Goal: Transaction & Acquisition: Purchase product/service

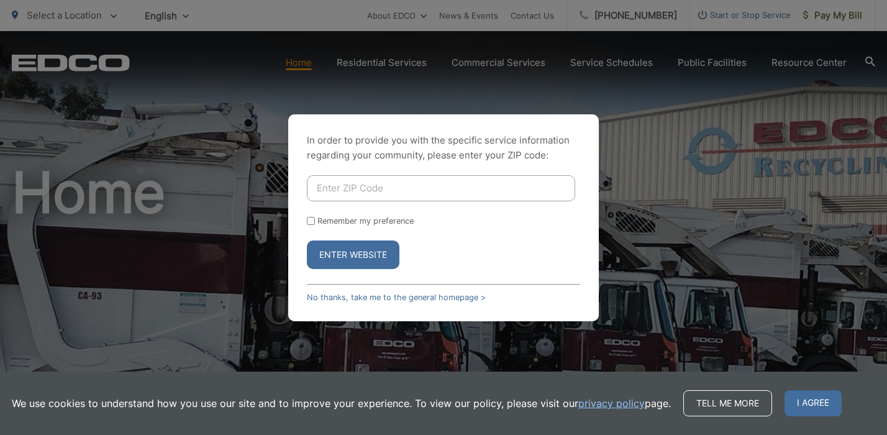
click at [392, 185] on input "Enter ZIP Code" at bounding box center [441, 188] width 268 height 26
type input "92118"
click at [381, 247] on button "Enter Website" at bounding box center [353, 254] width 93 height 29
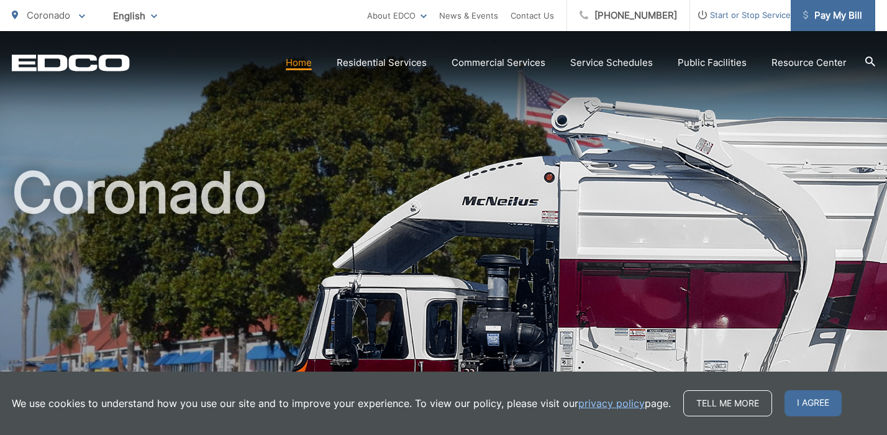
click at [807, 19] on span "Pay My Bill" at bounding box center [832, 15] width 59 height 15
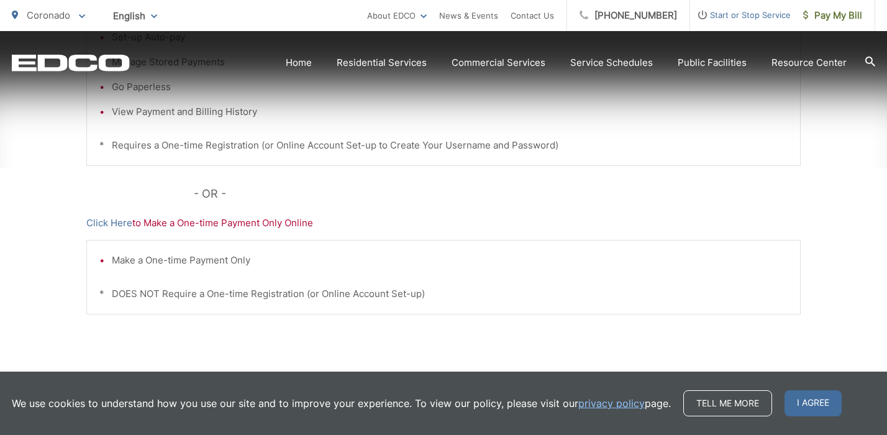
scroll to position [401, 0]
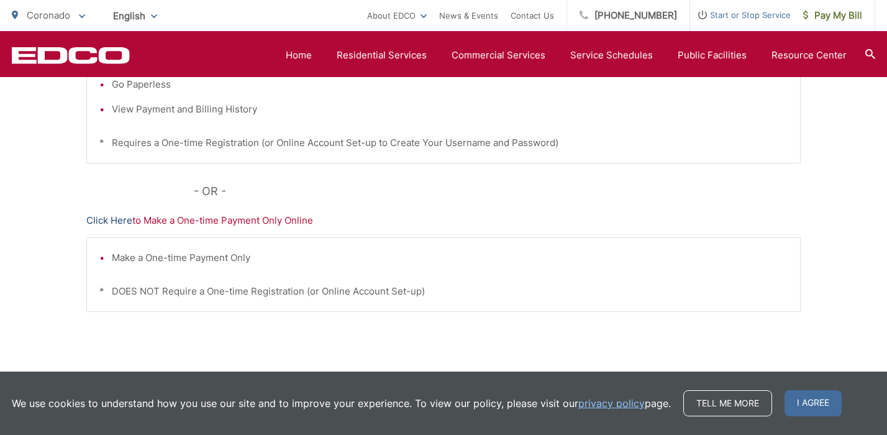
click at [118, 217] on link "Click Here" at bounding box center [109, 220] width 46 height 15
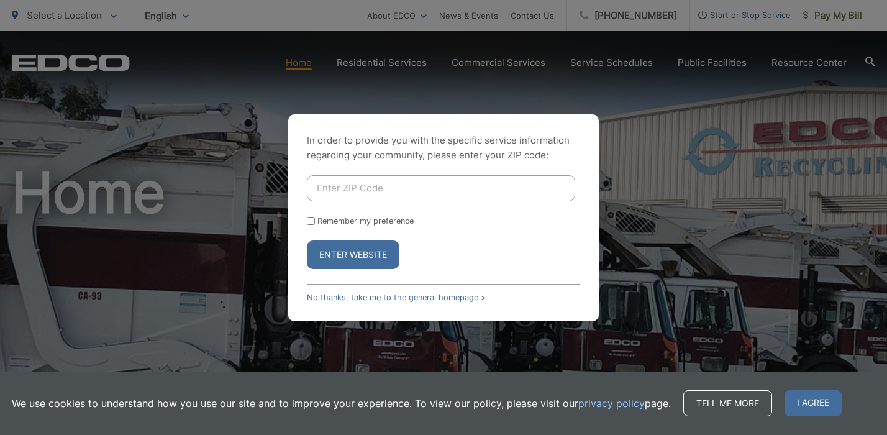
click at [327, 189] on input "Enter ZIP Code" at bounding box center [441, 188] width 268 height 26
type input "92118"
click at [349, 255] on button "Enter Website" at bounding box center [353, 254] width 93 height 29
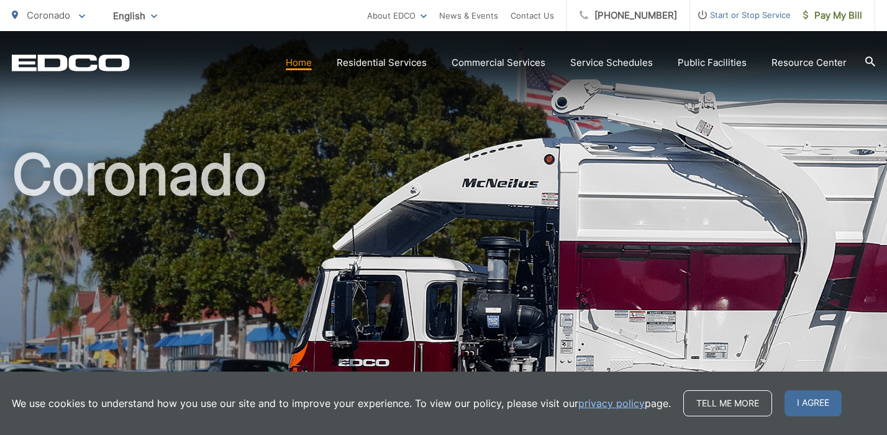
scroll to position [19, 0]
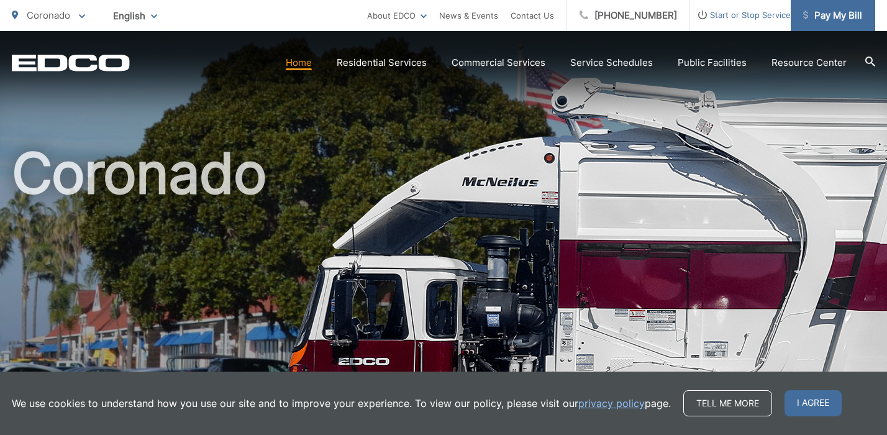
click at [823, 24] on link "Pay My Bill" at bounding box center [832, 15] width 84 height 31
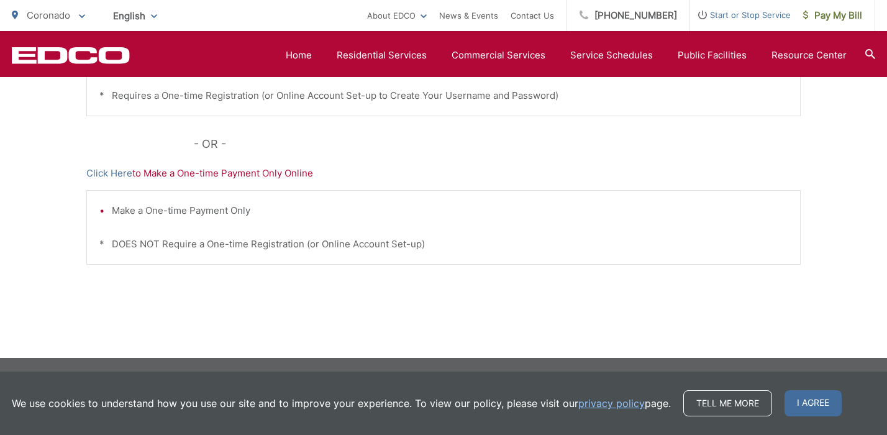
scroll to position [448, 0]
click at [115, 177] on link "Click Here" at bounding box center [109, 173] width 46 height 15
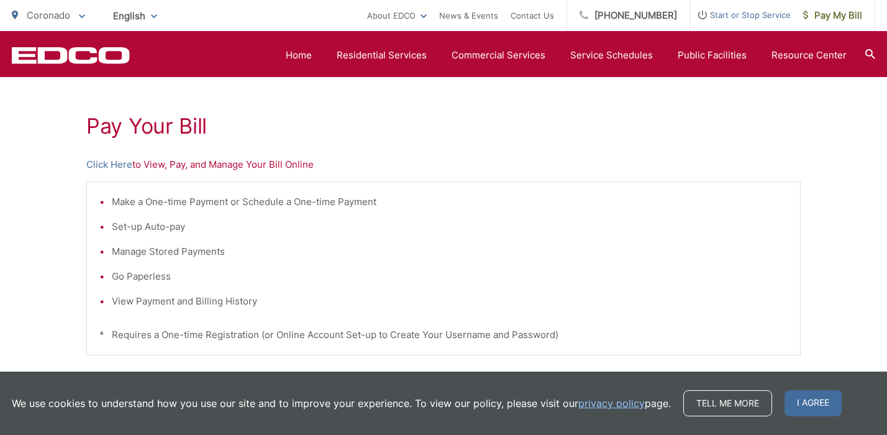
scroll to position [115, 0]
